Goal: Navigation & Orientation: Find specific page/section

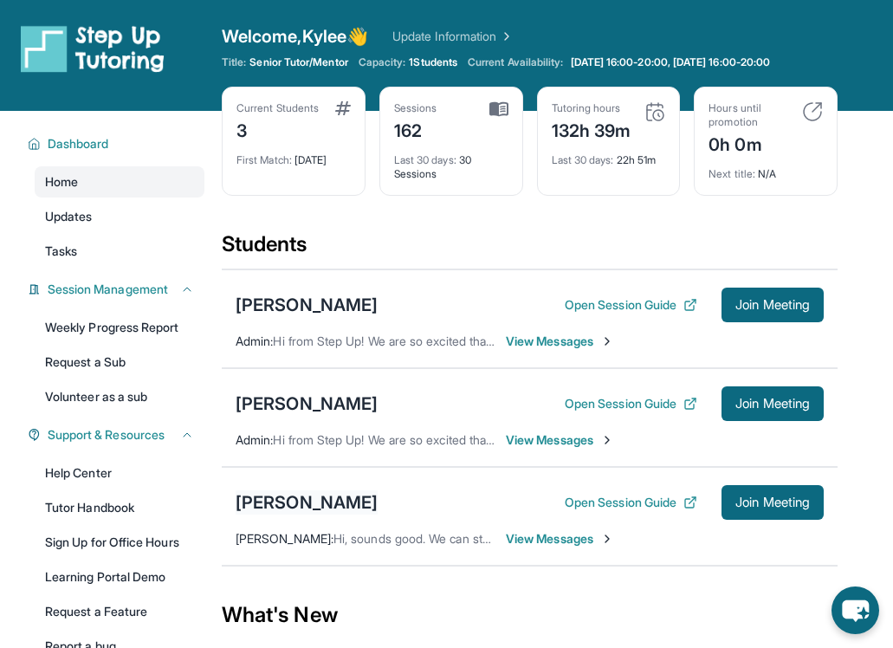
click at [305, 498] on div "Leah Nassar" at bounding box center [307, 502] width 142 height 24
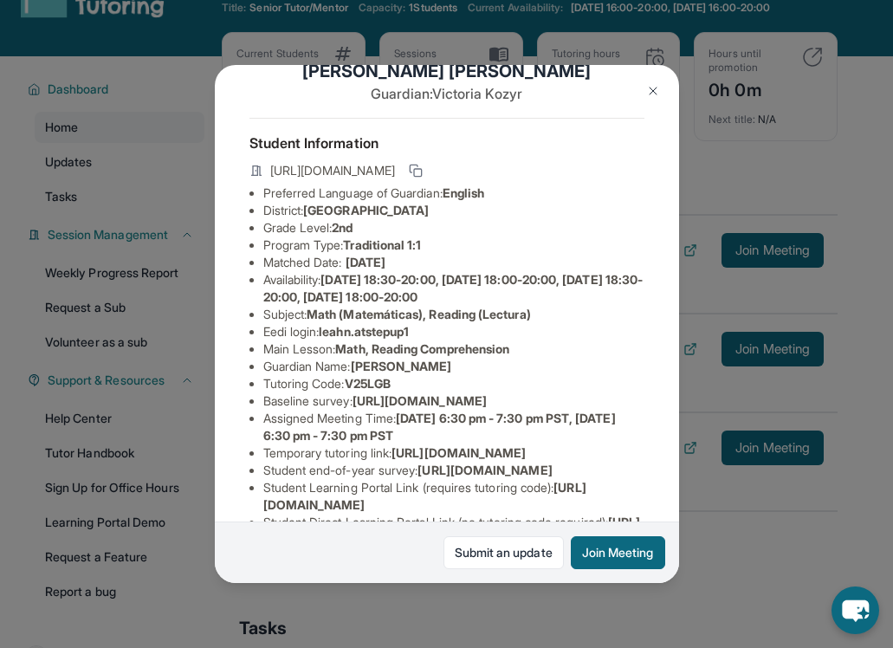
scroll to position [262, 4]
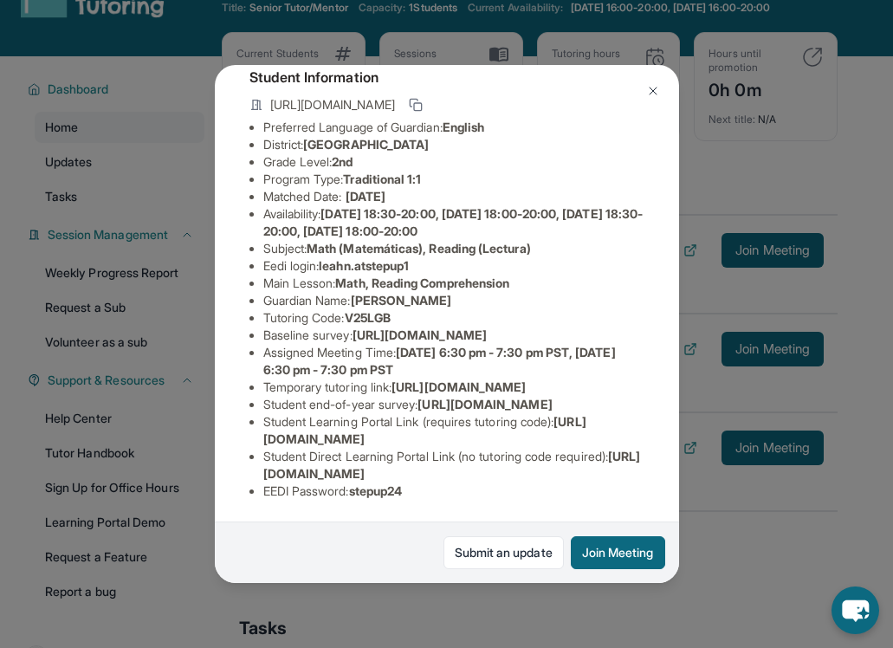
click at [430, 596] on div "Leah Nassar Guardian: Victoria Kozyr Student Information https://student-portal…" at bounding box center [446, 324] width 893 height 648
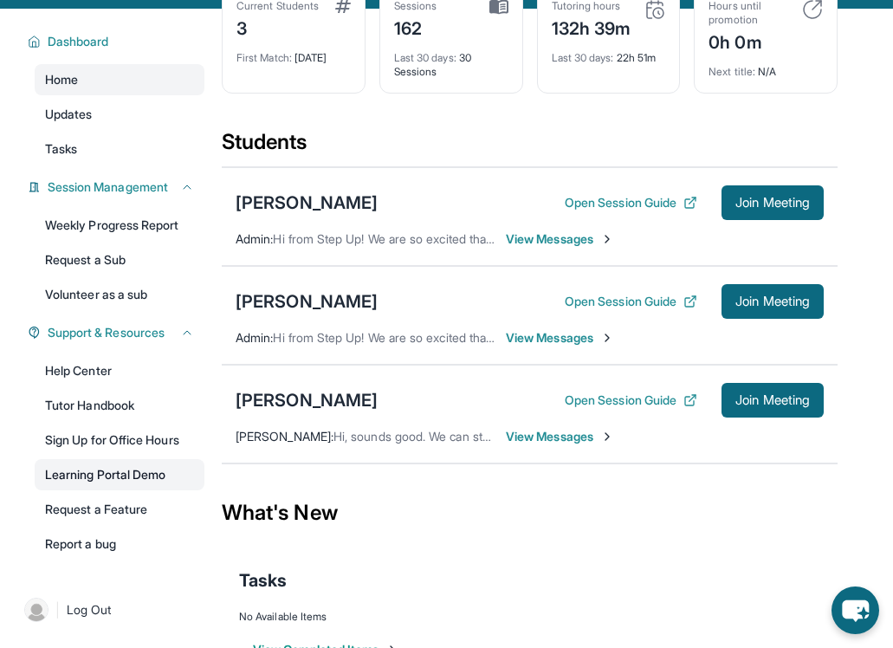
scroll to position [154, 0]
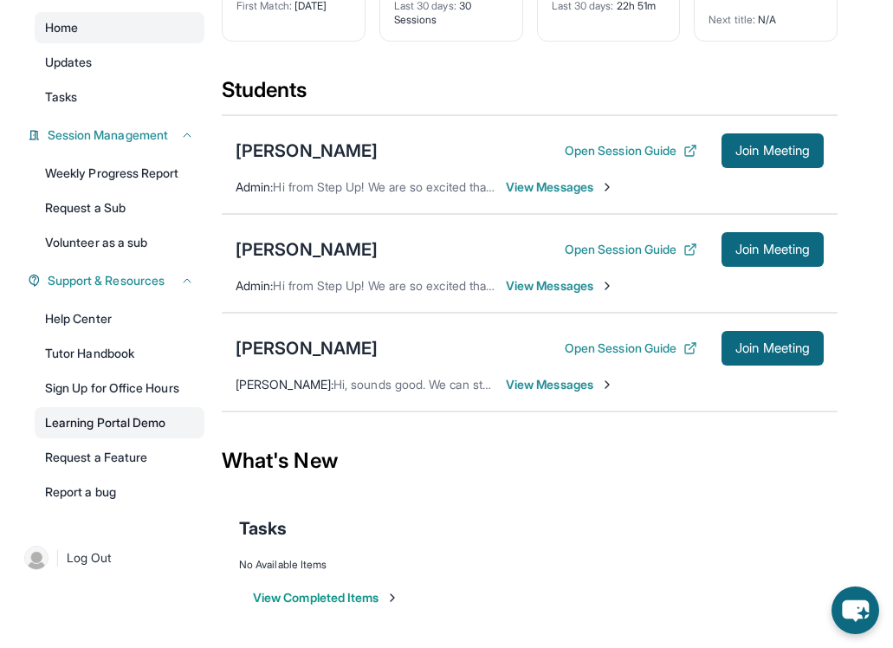
click at [113, 421] on link "Learning Portal Demo" at bounding box center [120, 422] width 170 height 31
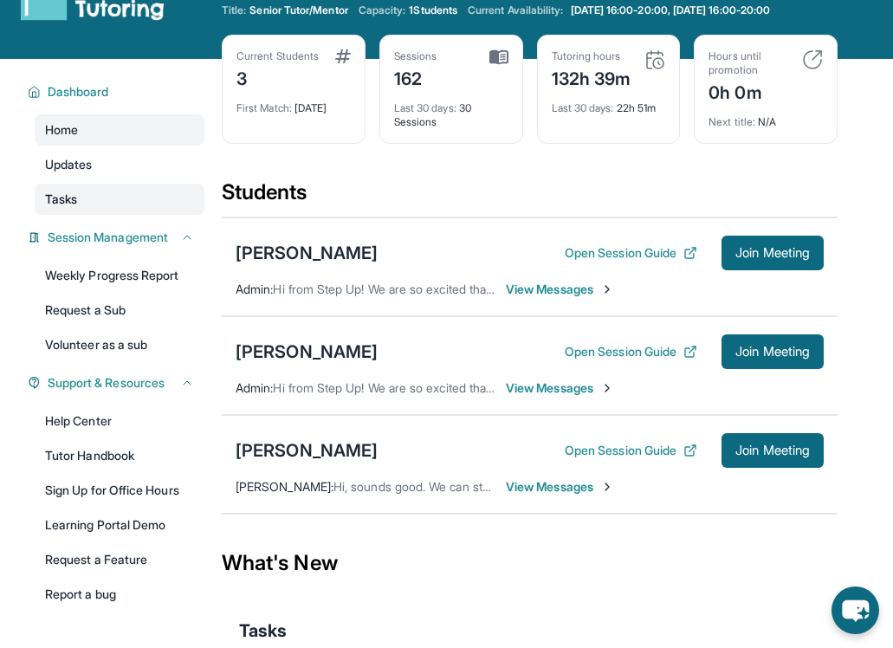
scroll to position [22, 0]
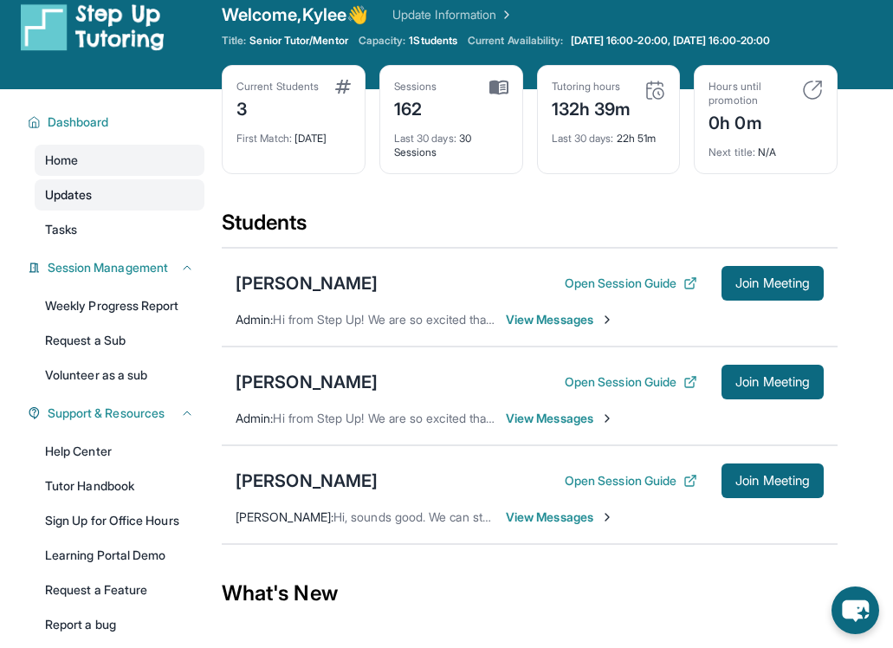
click at [94, 196] on link "Updates" at bounding box center [120, 194] width 170 height 31
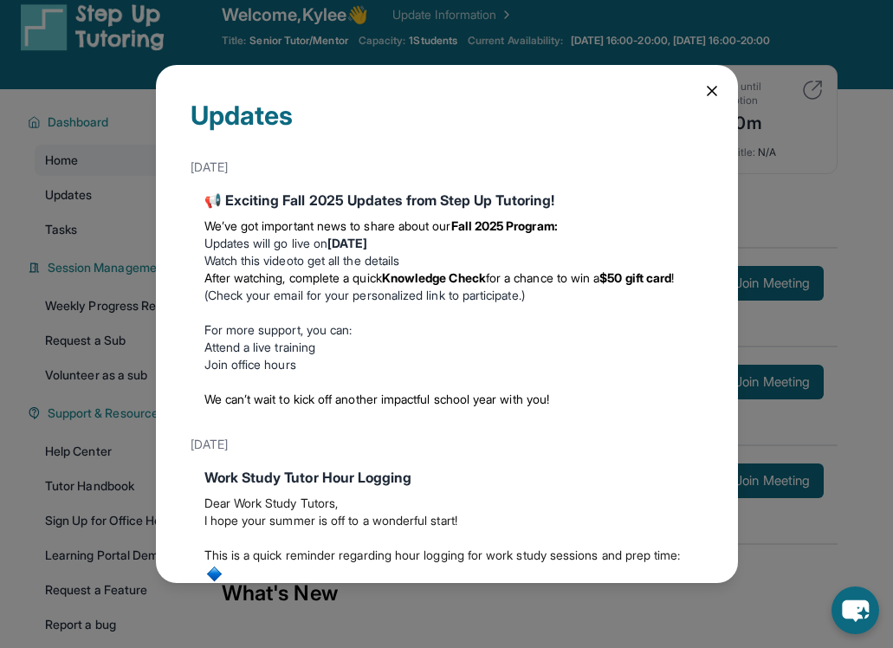
click at [711, 89] on icon at bounding box center [711, 90] width 17 height 17
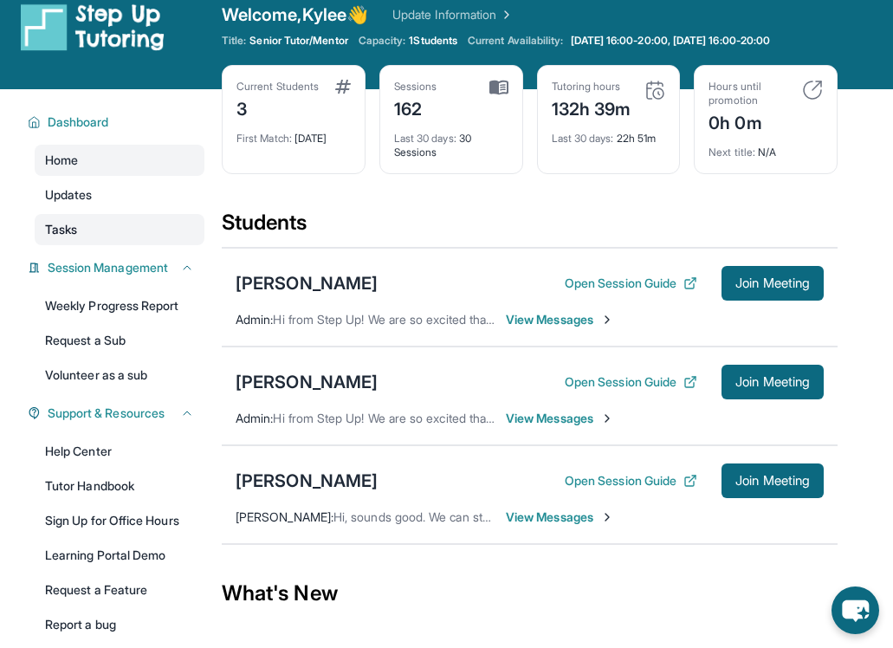
click at [68, 232] on span "Tasks" at bounding box center [61, 229] width 32 height 17
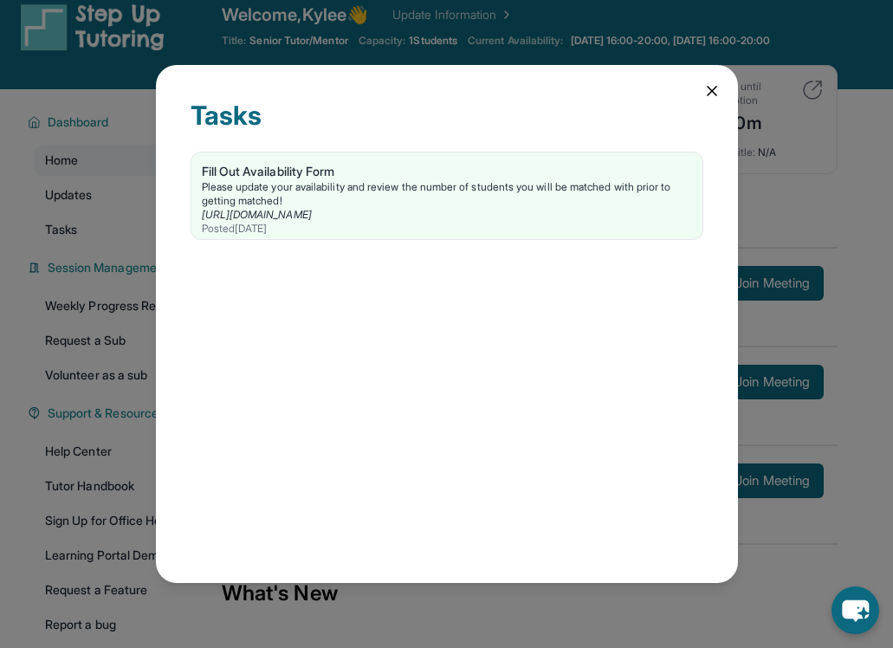
click at [710, 93] on icon at bounding box center [711, 90] width 17 height 17
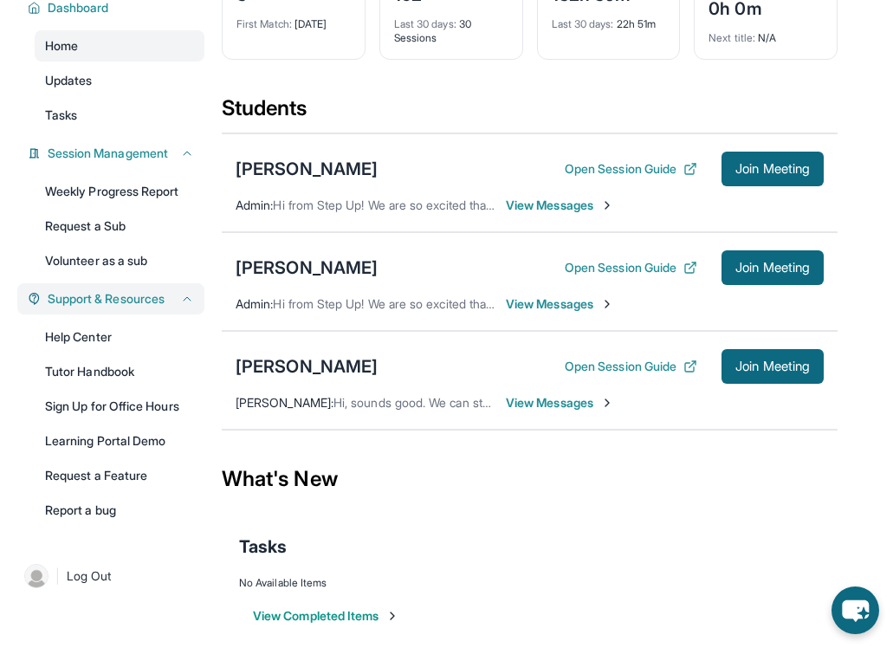
scroll to position [154, 0]
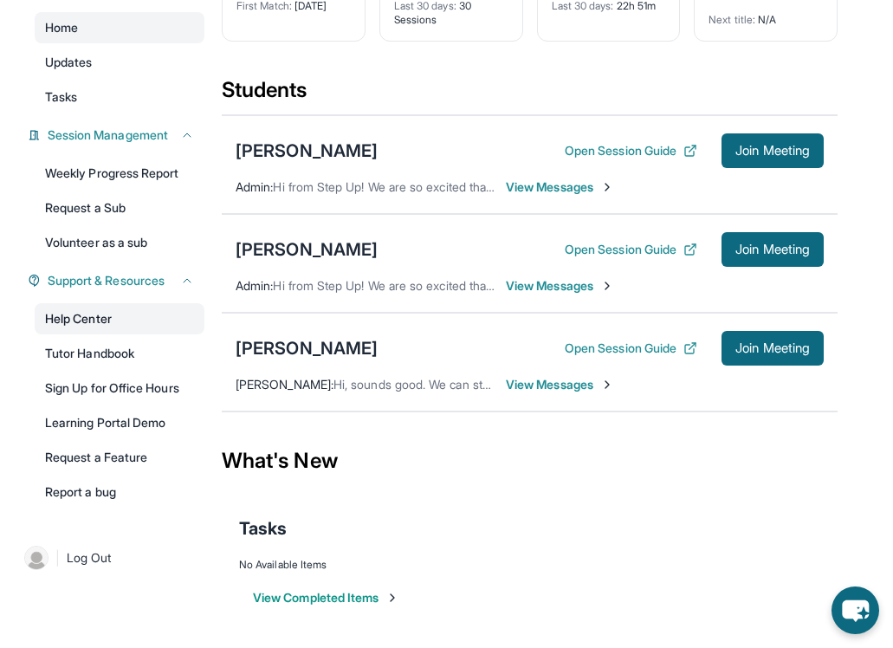
click at [90, 315] on link "Help Center" at bounding box center [120, 318] width 170 height 31
click at [298, 349] on div "Leah Nassar" at bounding box center [307, 348] width 142 height 24
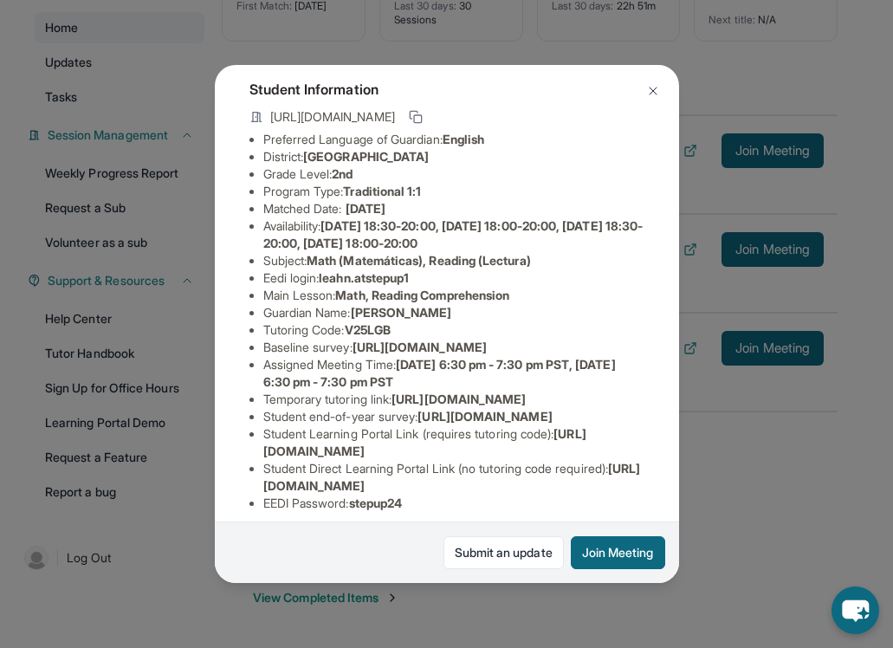
scroll to position [61, 0]
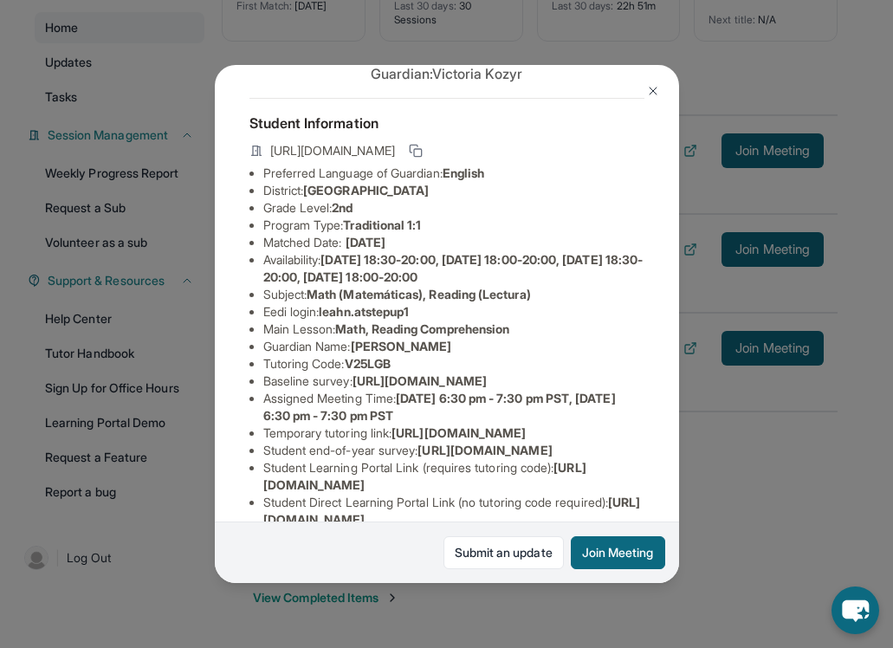
click at [657, 87] on img at bounding box center [653, 91] width 14 height 14
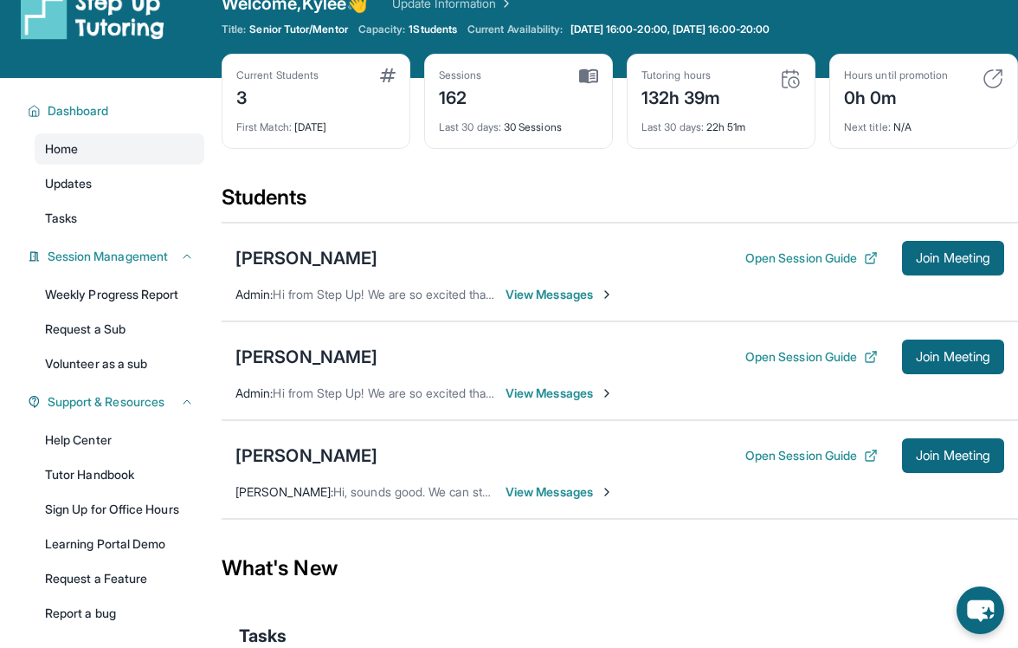
scroll to position [13, 0]
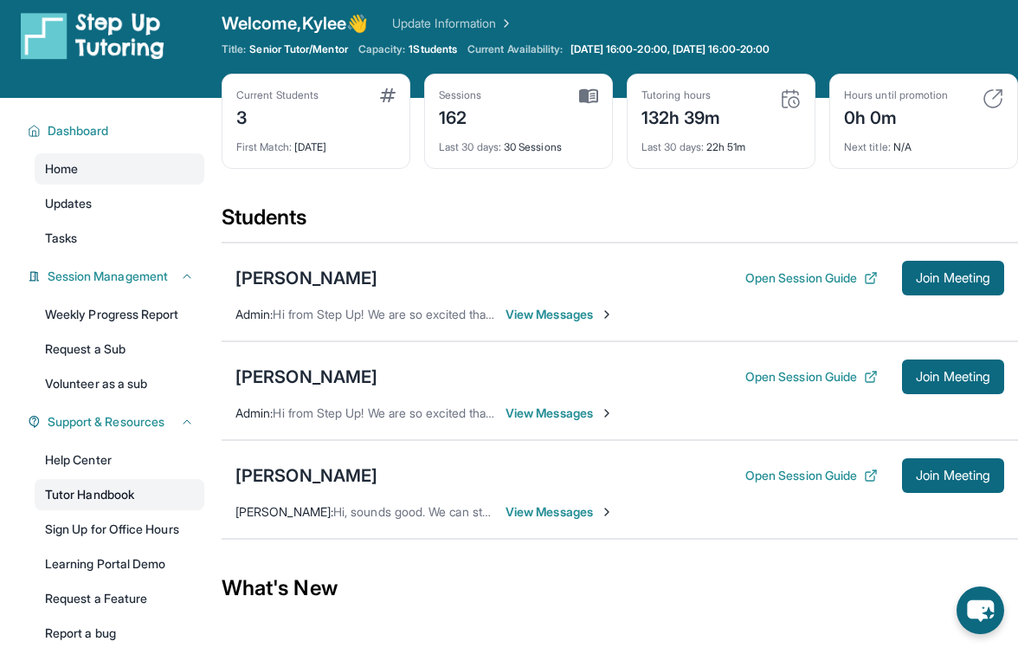
click at [121, 487] on link "Tutor Handbook" at bounding box center [120, 494] width 170 height 31
click at [299, 475] on div "Leah Nassar" at bounding box center [307, 475] width 142 height 24
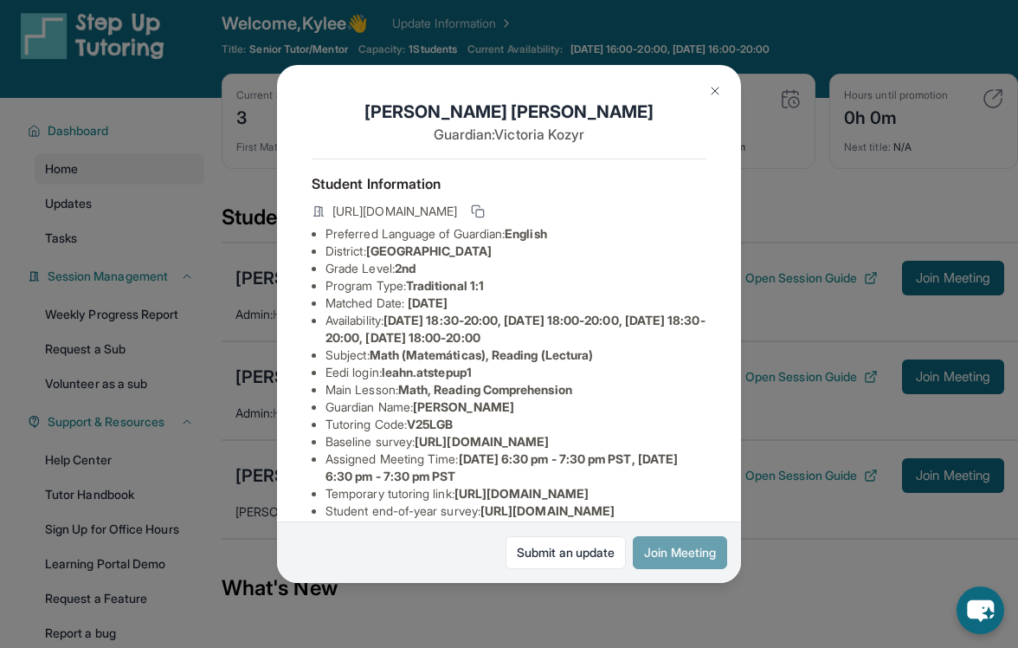
click at [662, 550] on button "Join Meeting" at bounding box center [680, 552] width 94 height 33
